Goal: Transaction & Acquisition: Download file/media

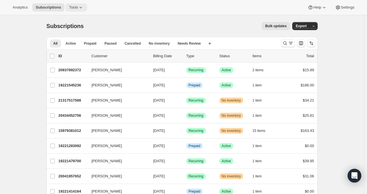
click at [70, 7] on span "Tools" at bounding box center [73, 7] width 9 height 5
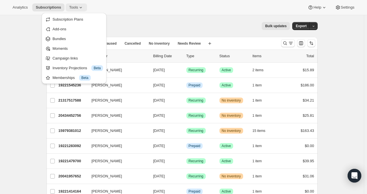
click at [75, 5] on span "Tools" at bounding box center [73, 7] width 9 height 5
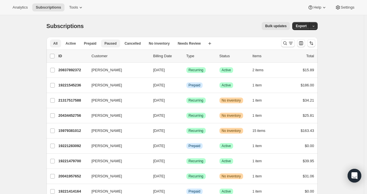
click at [110, 41] on span "Paused" at bounding box center [111, 43] width 12 height 5
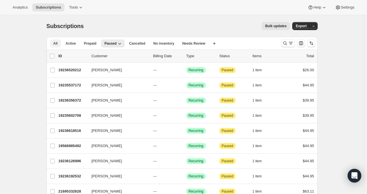
click at [57, 40] on button "All" at bounding box center [55, 43] width 11 height 8
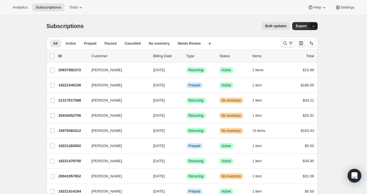
click at [317, 29] on button "button" at bounding box center [314, 26] width 8 height 8
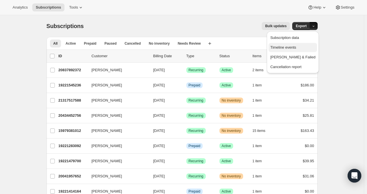
click at [297, 48] on span "Timeline events" at bounding box center [284, 47] width 26 height 4
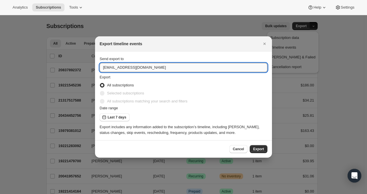
click at [182, 65] on input "[EMAIL_ADDRESS][DOMAIN_NAME]" at bounding box center [184, 67] width 168 height 9
type input "[EMAIL_ADDRESS][DOMAIN_NAME]"
click at [117, 120] on button "Last 7 days" at bounding box center [115, 117] width 30 height 8
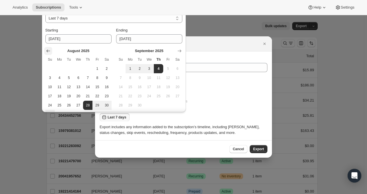
click at [45, 51] on button "Show previous month, July 2025" at bounding box center [48, 51] width 8 height 8
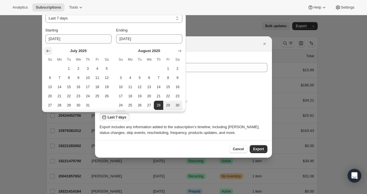
click at [45, 51] on button "Show previous month, June 2025" at bounding box center [48, 51] width 8 height 8
click at [45, 51] on button "Show previous month, May 2025" at bounding box center [48, 51] width 8 height 8
click at [45, 51] on button "Show previous month, April 2025" at bounding box center [48, 51] width 8 height 8
click at [50, 51] on icon "Show previous month, March 2025" at bounding box center [48, 51] width 6 height 6
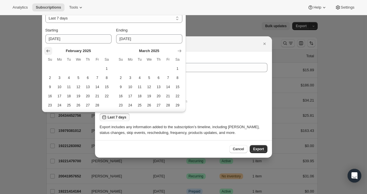
click at [50, 51] on icon "Show previous month, January 2025" at bounding box center [48, 51] width 6 height 6
click at [75, 69] on button "1" at bounding box center [78, 68] width 9 height 9
type input "[DATE]"
select select "CUSTOM"
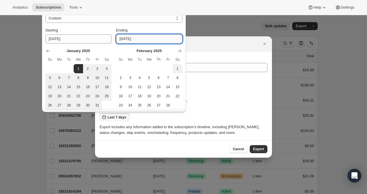
click at [152, 39] on input "[DATE]" at bounding box center [149, 38] width 66 height 9
click at [180, 44] on div "[DATE] Su Mo Tu We Th Fr Sa 1 2 3 4 5 6 7 8 9 10 11 12 13 14 15 16 17 18 19 20 …" at bounding box center [112, 76] width 142 height 66
click at [170, 38] on input "[DATE]" at bounding box center [149, 38] width 66 height 9
click at [180, 50] on icon "Show next month, March 2025" at bounding box center [180, 50] width 4 height 3
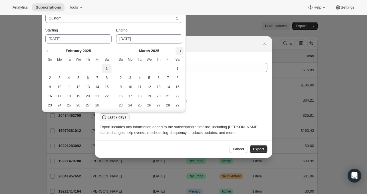
click at [180, 50] on icon "Show next month, April 2025" at bounding box center [180, 50] width 4 height 3
click at [180, 50] on icon "Show next month, May 2025" at bounding box center [180, 50] width 4 height 3
click at [180, 50] on icon "Show next month, July 2025" at bounding box center [180, 50] width 4 height 3
click at [180, 50] on icon "Show next month, August 2025" at bounding box center [180, 50] width 4 height 3
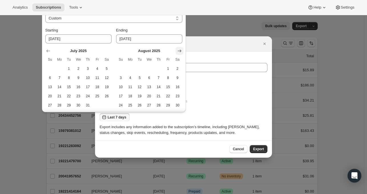
click at [180, 50] on icon "Show next month, September 2025" at bounding box center [180, 50] width 4 height 3
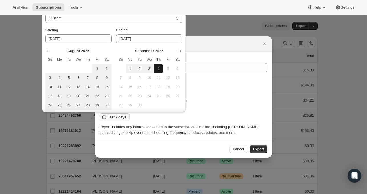
click at [159, 69] on span "4" at bounding box center [158, 68] width 5 height 5
type input "[DATE]"
click at [257, 147] on span "Export" at bounding box center [258, 149] width 11 height 5
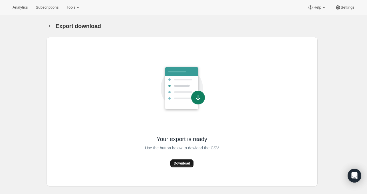
click at [188, 161] on span "Download" at bounding box center [182, 163] width 16 height 5
